Goal: Task Accomplishment & Management: Use online tool/utility

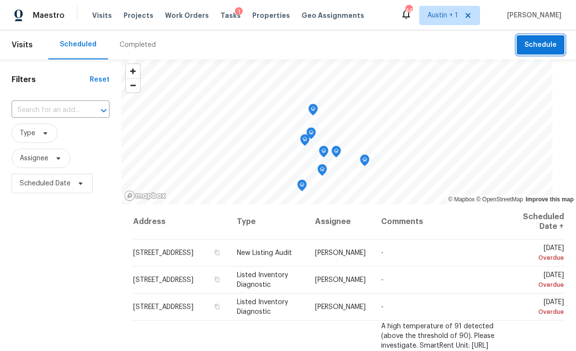
click at [544, 42] on span "Schedule" at bounding box center [541, 45] width 32 height 12
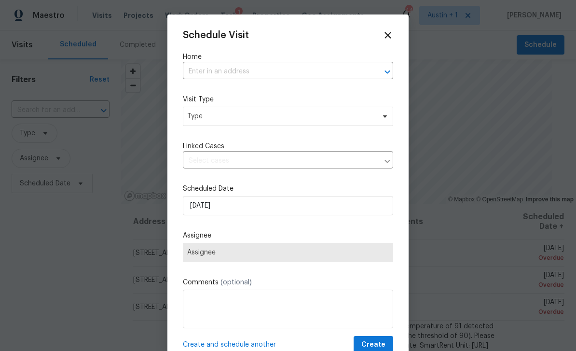
click at [275, 70] on input "text" at bounding box center [274, 71] width 183 height 15
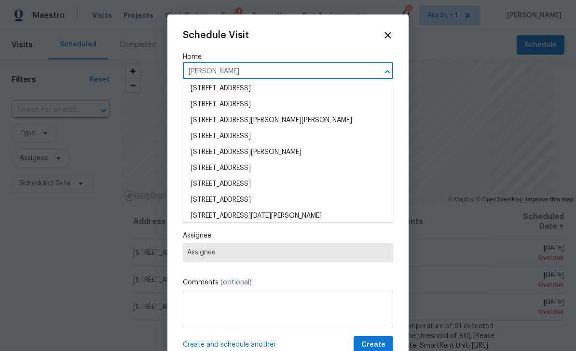
scroll to position [605, 0]
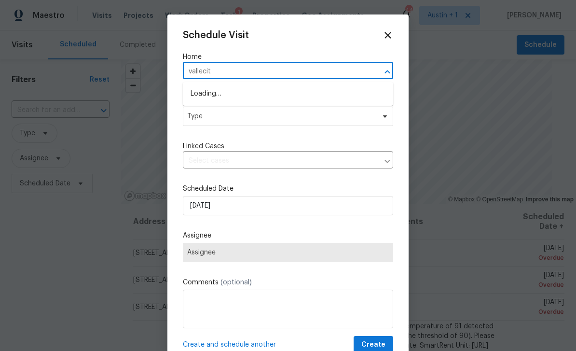
type input "vallecito"
click at [295, 125] on li "[STREET_ADDRESS]" at bounding box center [288, 126] width 210 height 16
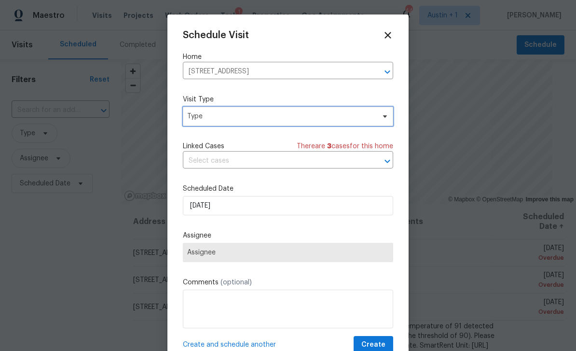
click at [278, 117] on span "Type" at bounding box center [281, 117] width 188 height 10
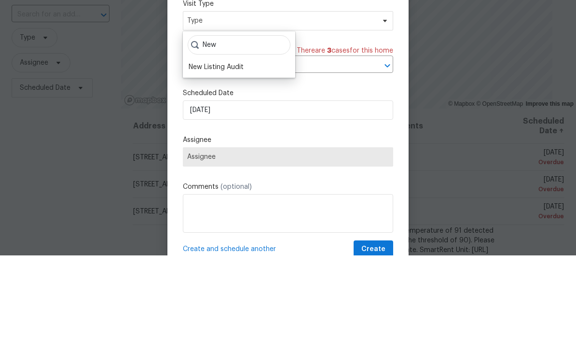
type input "New"
click at [232, 158] on div "New Listing Audit" at bounding box center [216, 163] width 55 height 10
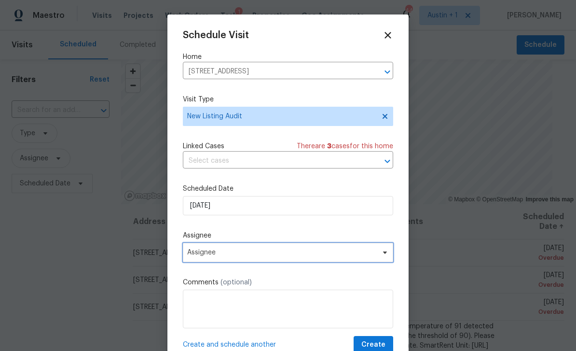
click at [356, 256] on span "Assignee" at bounding box center [281, 253] width 189 height 8
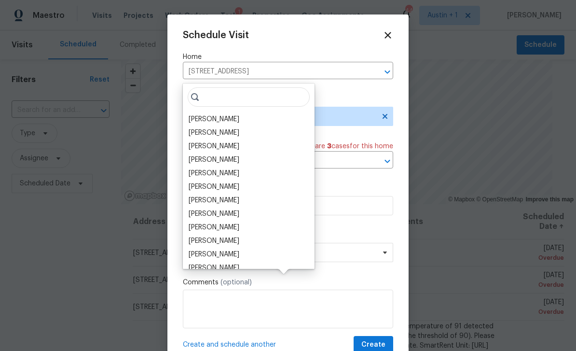
click at [243, 126] on div "[PERSON_NAME]" at bounding box center [249, 133] width 126 height 14
click at [227, 128] on div "[PERSON_NAME]" at bounding box center [214, 133] width 51 height 10
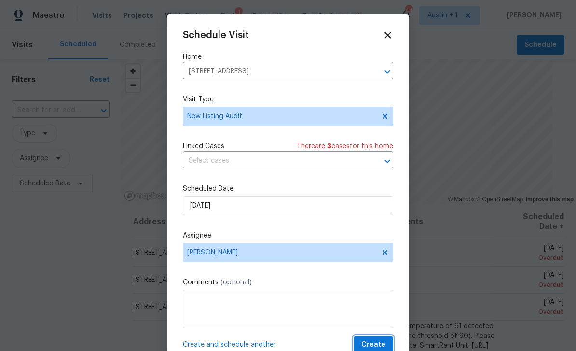
click at [386, 348] on button "Create" at bounding box center [374, 345] width 40 height 18
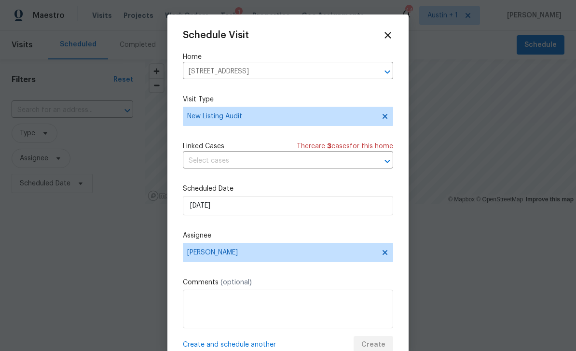
scroll to position [0, 0]
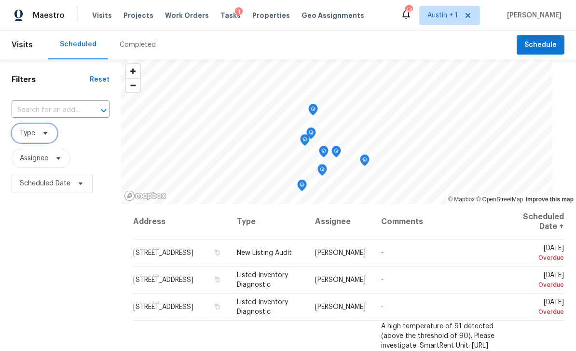
click at [42, 136] on icon at bounding box center [46, 133] width 8 height 8
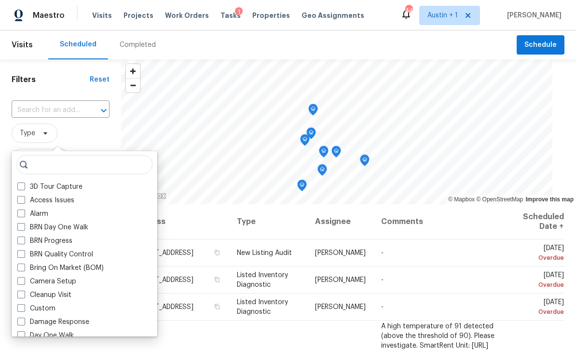
click at [71, 74] on div "Filters Reset ​ Type Assignee Scheduled Date" at bounding box center [60, 272] width 121 height 426
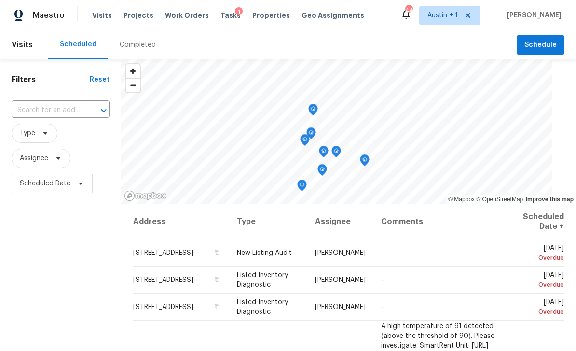
click at [136, 17] on span "Projects" at bounding box center [139, 16] width 30 height 10
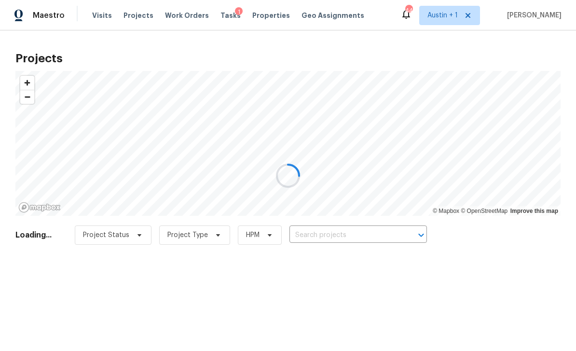
click at [338, 229] on div at bounding box center [288, 175] width 576 height 351
click at [351, 238] on div at bounding box center [288, 175] width 576 height 351
click at [360, 229] on div at bounding box center [288, 175] width 576 height 351
click at [353, 236] on div at bounding box center [288, 175] width 576 height 351
click at [357, 239] on div at bounding box center [288, 175] width 576 height 351
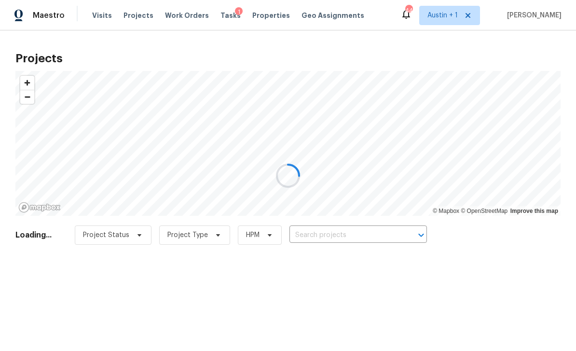
click at [357, 239] on div at bounding box center [288, 175] width 576 height 351
click at [368, 237] on div at bounding box center [288, 175] width 576 height 351
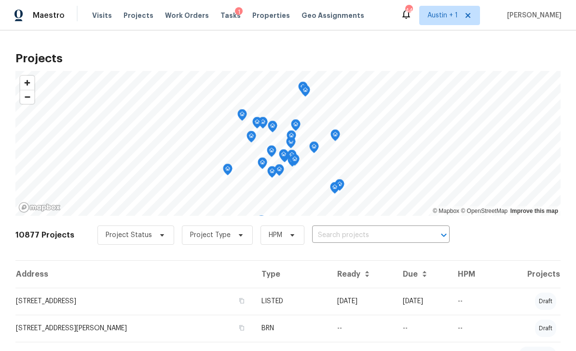
click at [372, 240] on input "text" at bounding box center [367, 235] width 111 height 15
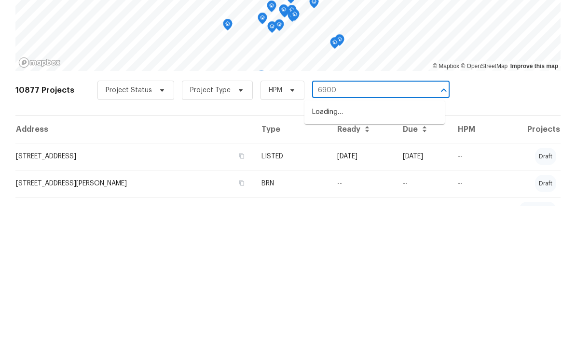
type input "6900"
click at [408, 249] on li "[STREET_ADDRESS]" at bounding box center [375, 257] width 140 height 16
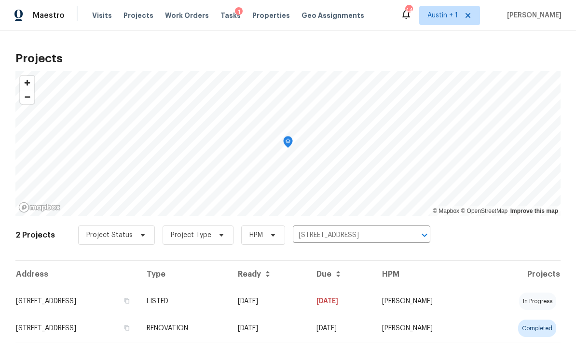
click at [102, 307] on td "[STREET_ADDRESS]" at bounding box center [77, 301] width 124 height 27
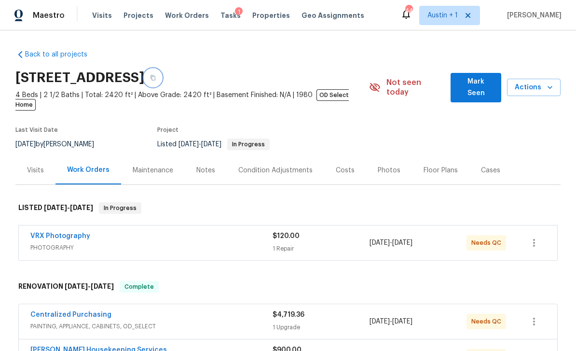
click at [162, 77] on button "button" at bounding box center [152, 77] width 17 height 17
click at [386, 166] on div "Photos" at bounding box center [389, 171] width 23 height 10
